Goal: Task Accomplishment & Management: Manage account settings

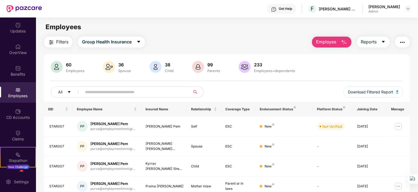
click at [89, 89] on input "text" at bounding box center [134, 92] width 98 height 8
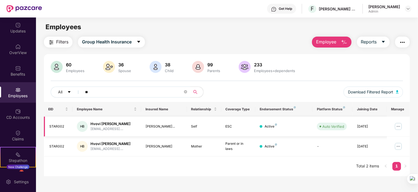
type input "**"
click at [398, 125] on img at bounding box center [398, 126] width 9 height 9
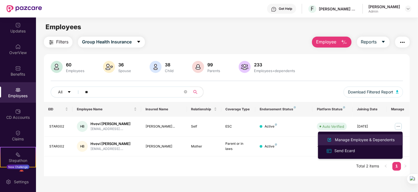
click at [350, 140] on div "Manage Employee & Dependents" at bounding box center [365, 140] width 62 height 6
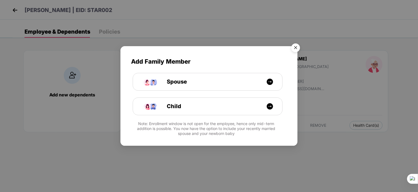
click at [296, 47] on img "Close" at bounding box center [295, 48] width 15 height 15
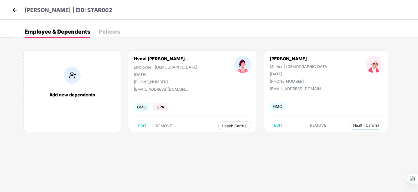
click at [73, 74] on img at bounding box center [72, 75] width 17 height 17
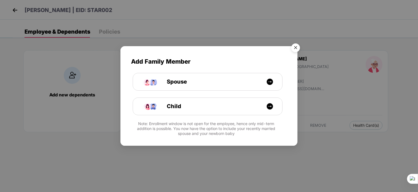
click at [152, 12] on div "Add Family Member Spouse Child Note: Enrollment window is not open for the empl…" at bounding box center [209, 96] width 418 height 192
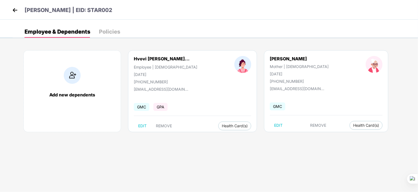
click at [72, 77] on img at bounding box center [72, 75] width 17 height 17
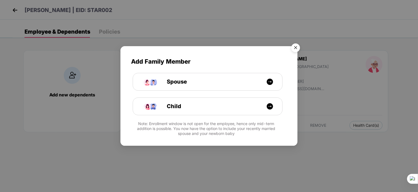
click at [293, 47] on img "Close" at bounding box center [295, 48] width 15 height 15
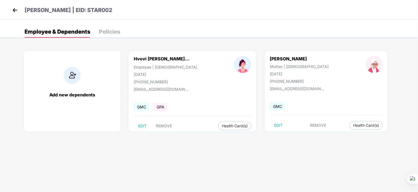
click at [14, 9] on img at bounding box center [15, 10] width 8 height 8
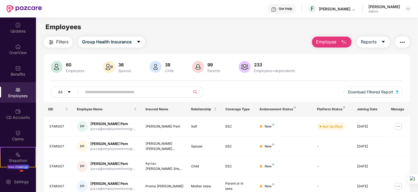
click at [14, 98] on div "Employees" at bounding box center [18, 92] width 36 height 20
